Goal: Information Seeking & Learning: Learn about a topic

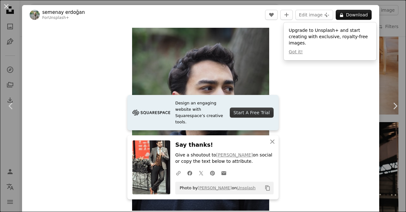
scroll to position [570, 0]
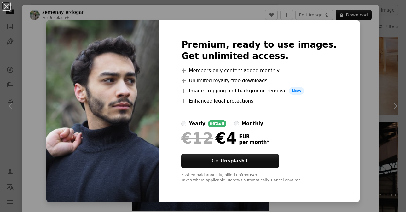
click at [400, 21] on div "An X shape Premium, ready to use images. Get unlimited access. A plus sign Memb…" at bounding box center [203, 106] width 406 height 212
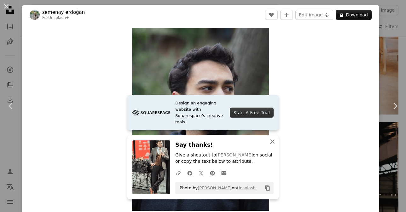
click at [273, 140] on icon "An X shape" at bounding box center [272, 142] width 8 height 8
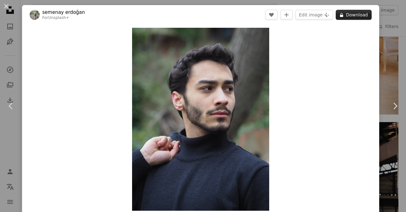
click at [359, 14] on button "A lock Download" at bounding box center [353, 15] width 36 height 10
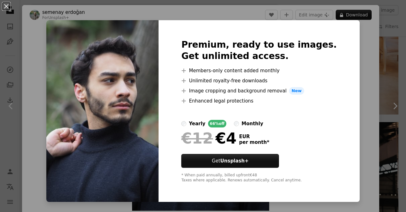
click at [358, 59] on div "An X shape Premium, ready to use images. Get unlimited access. A plus sign Memb…" at bounding box center [203, 106] width 406 height 212
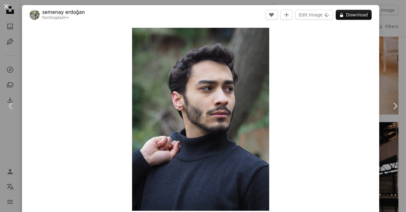
click at [6, 7] on button "An X shape" at bounding box center [7, 7] width 8 height 8
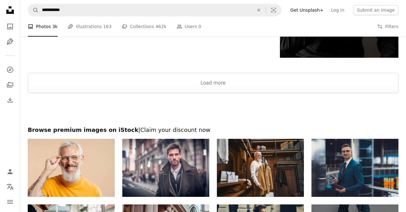
scroll to position [1360, 0]
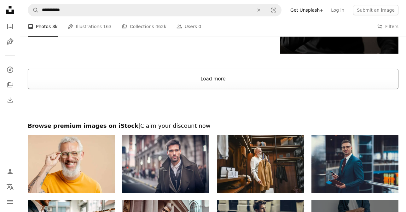
click at [200, 85] on button "Load more" at bounding box center [213, 79] width 370 height 20
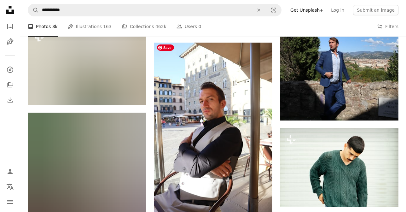
scroll to position [5796, 0]
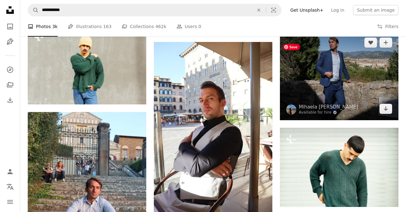
click at [338, 63] on img at bounding box center [339, 75] width 118 height 89
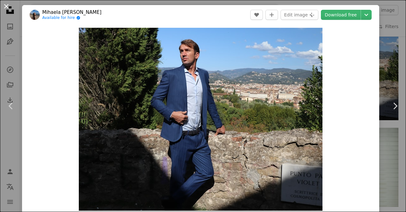
click at [6, 9] on button "An X shape" at bounding box center [7, 7] width 8 height 8
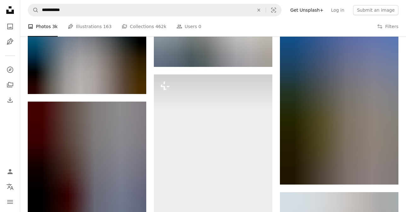
scroll to position [6301, 0]
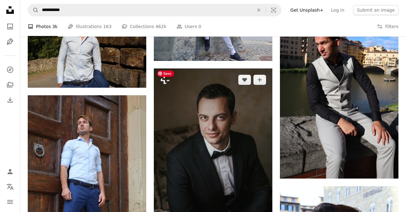
click at [224, 155] on img at bounding box center [213, 157] width 118 height 178
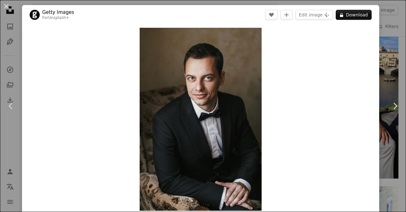
click at [396, 26] on div "An X shape Chevron left Chevron right Getty Images For Unsplash+ A heart A plus…" at bounding box center [203, 106] width 406 height 212
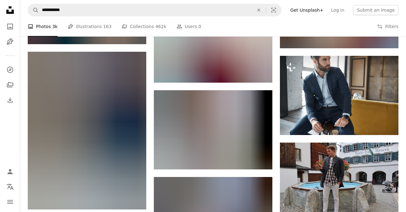
scroll to position [6941, 0]
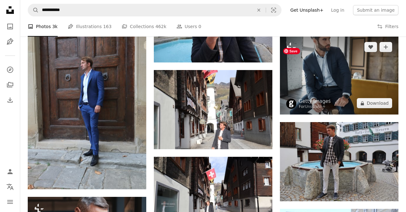
click at [338, 88] on img at bounding box center [339, 75] width 118 height 79
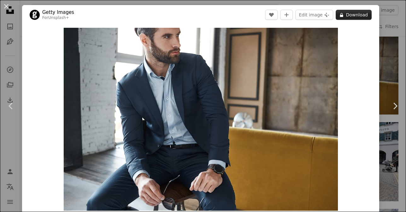
click at [363, 17] on button "A lock Download" at bounding box center [353, 15] width 36 height 10
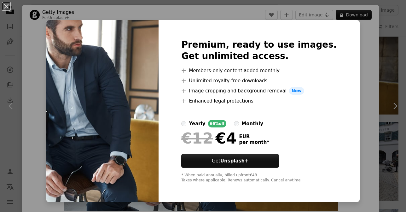
click at [396, 19] on div "An X shape Premium, ready to use images. Get unlimited access. A plus sign Memb…" at bounding box center [203, 106] width 406 height 212
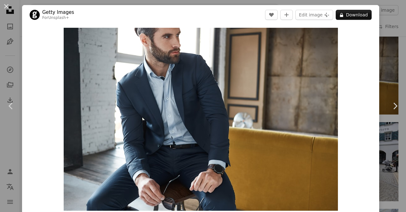
scroll to position [5, 0]
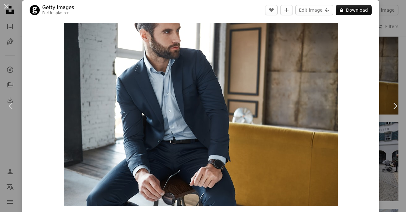
click at [13, 37] on div "An X shape Chevron left Chevron right Getty Images For Unsplash+ A heart A plus…" at bounding box center [203, 106] width 406 height 212
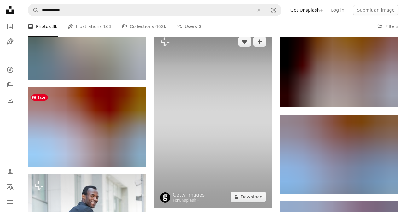
scroll to position [9385, 0]
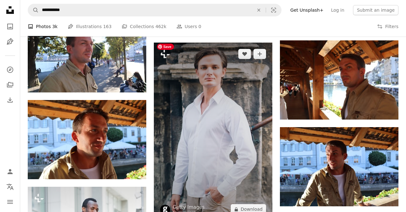
click at [237, 109] on img at bounding box center [213, 132] width 118 height 178
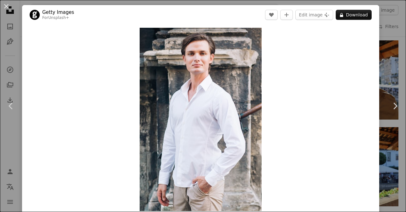
click at [393, 18] on div "An X shape Chevron left Chevron right Getty Images For Unsplash+ A heart A plus…" at bounding box center [203, 106] width 406 height 212
